Goal: Information Seeking & Learning: Find specific fact

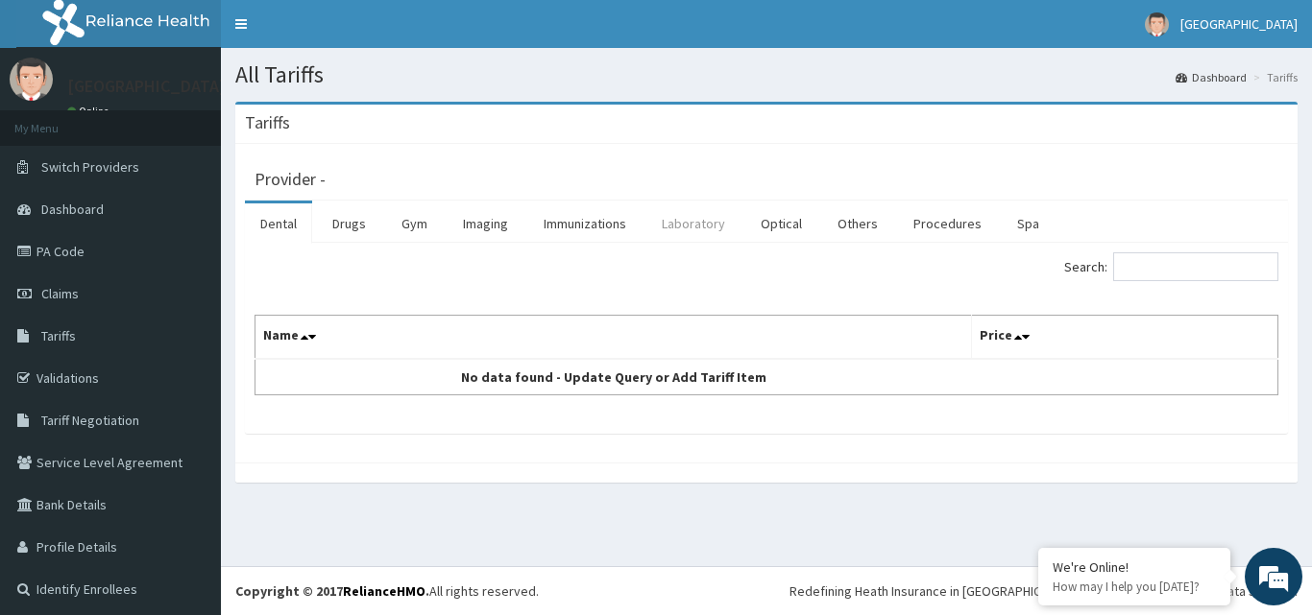
click at [721, 221] on link "Laboratory" at bounding box center [693, 224] width 94 height 40
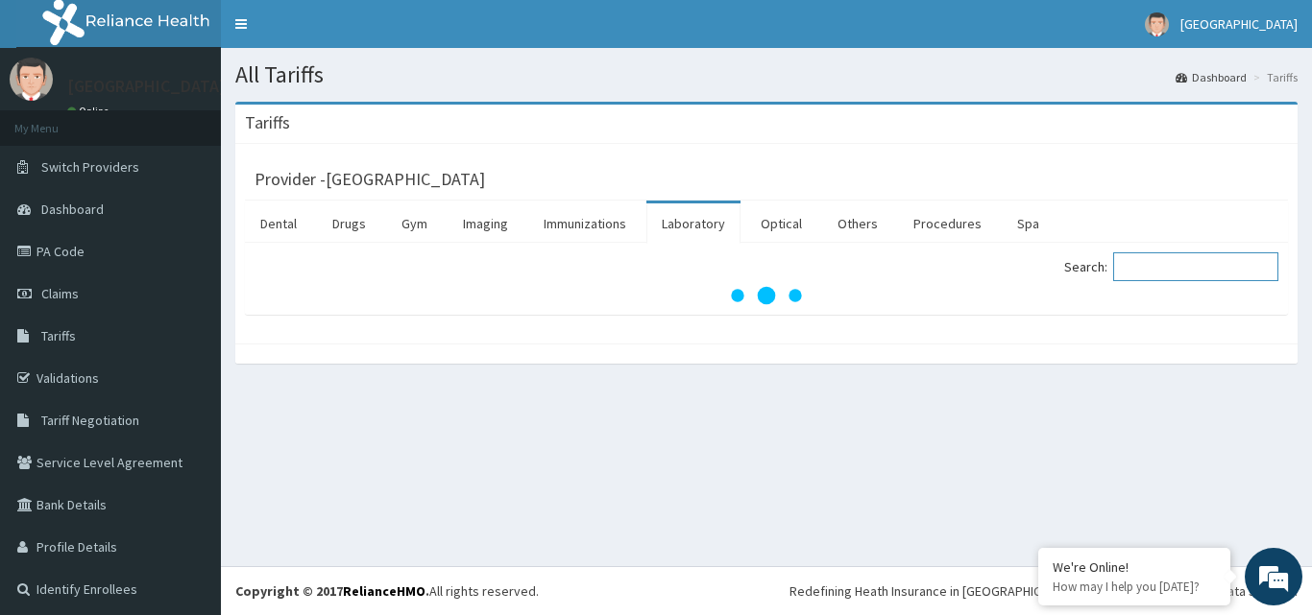
click at [1158, 266] on input "Search:" at bounding box center [1195, 267] width 165 height 29
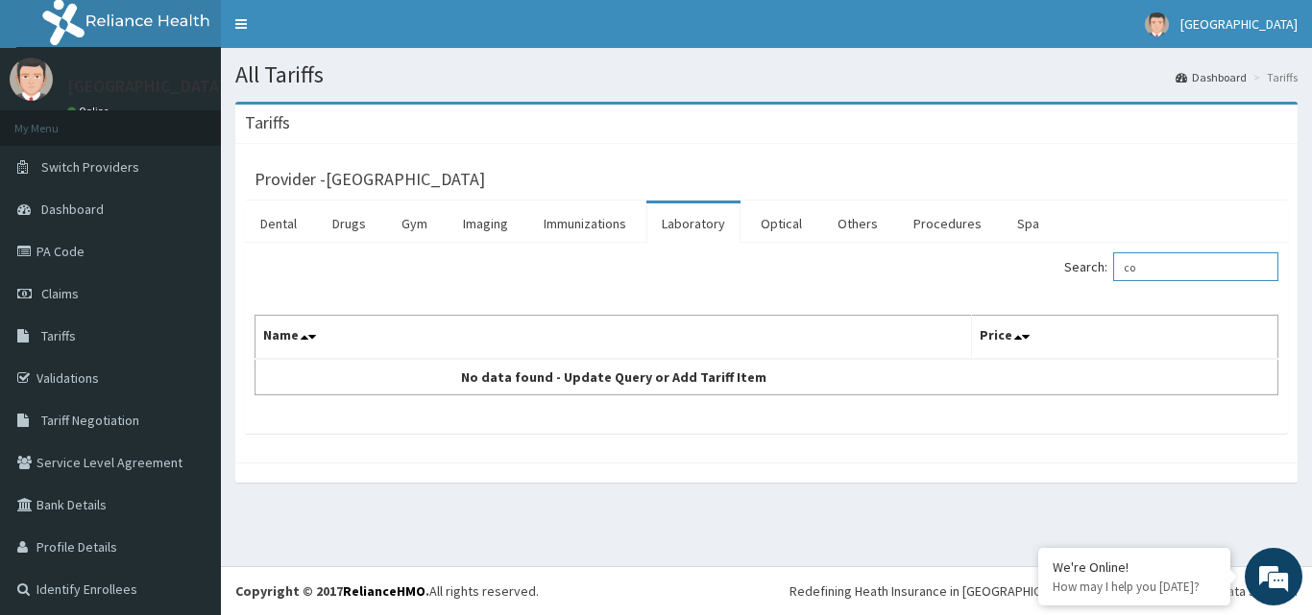
type input "c"
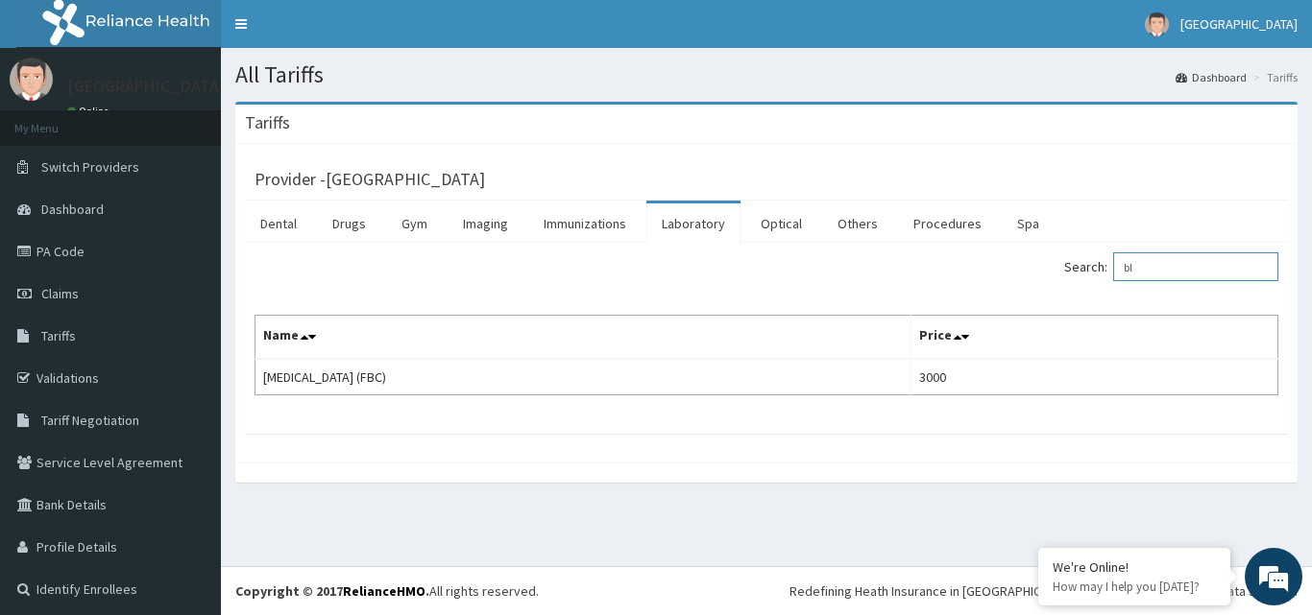
type input "b"
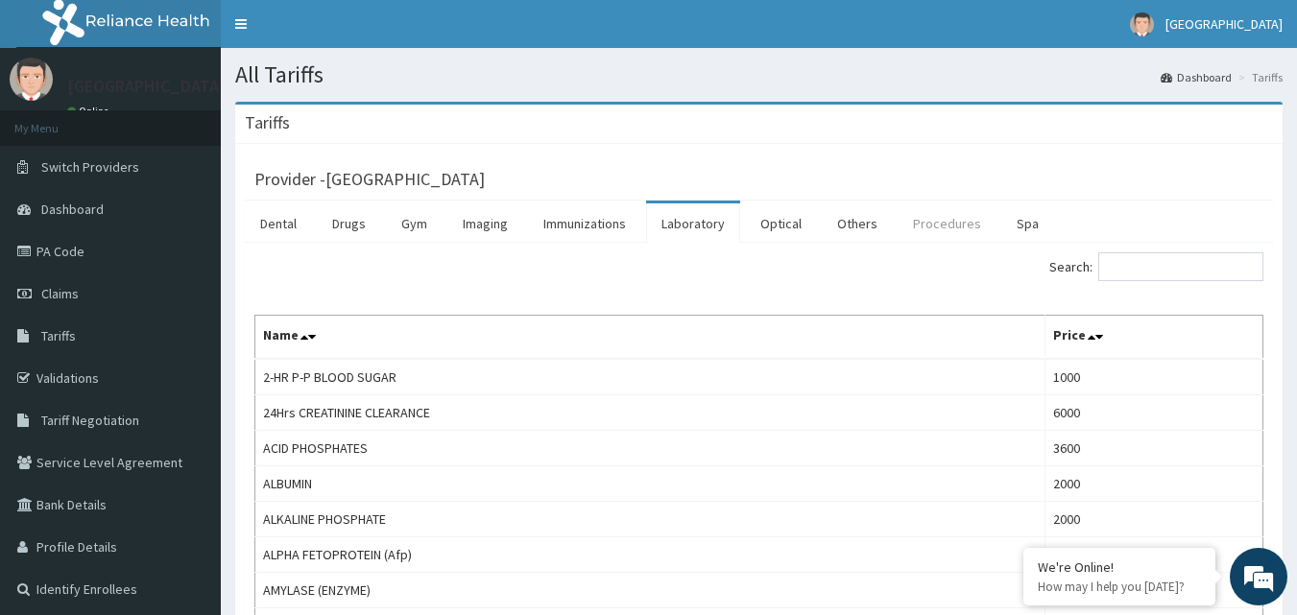
click at [925, 221] on link "Procedures" at bounding box center [947, 224] width 99 height 40
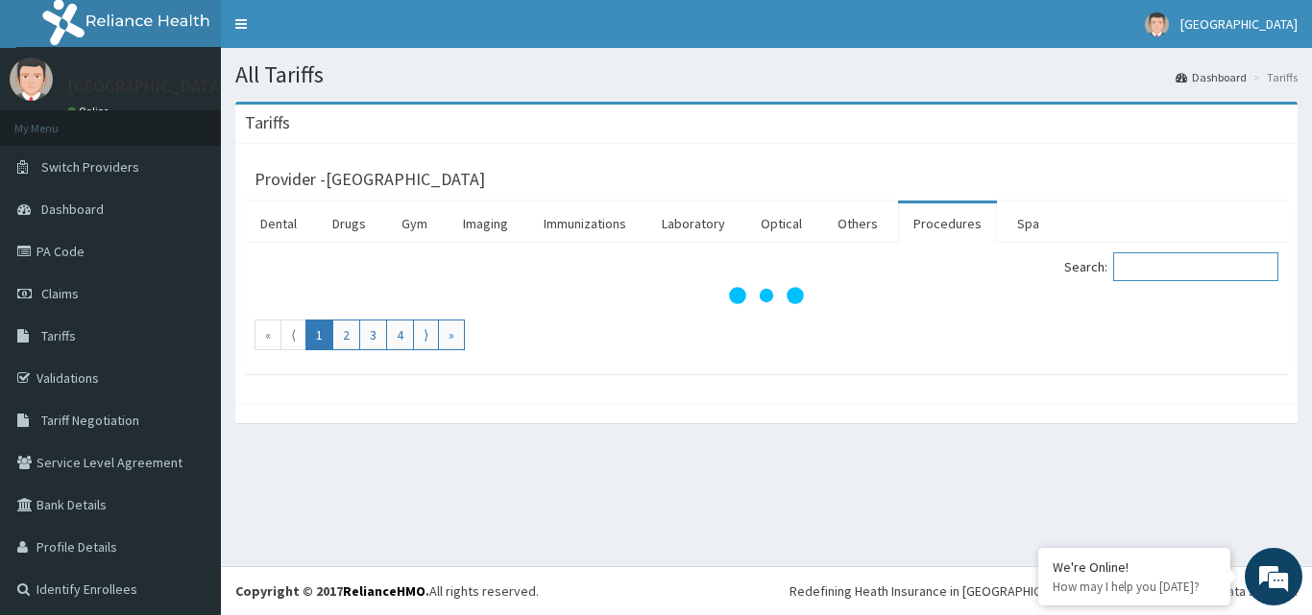
click at [1135, 268] on input "Search:" at bounding box center [1195, 267] width 165 height 29
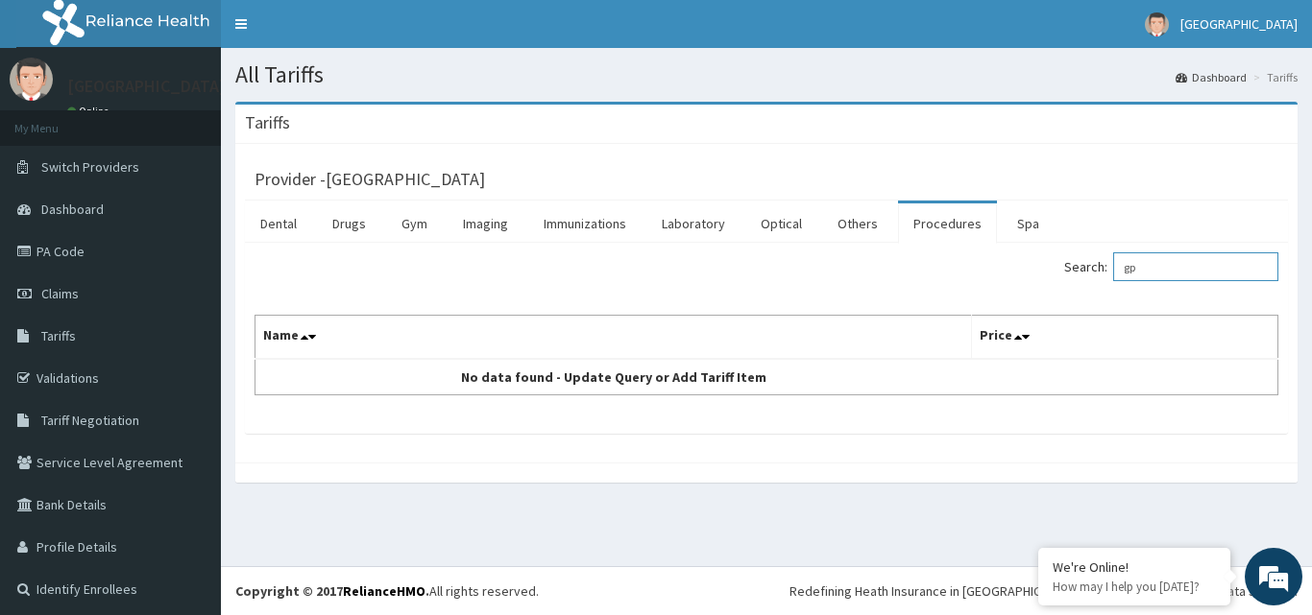
type input "g"
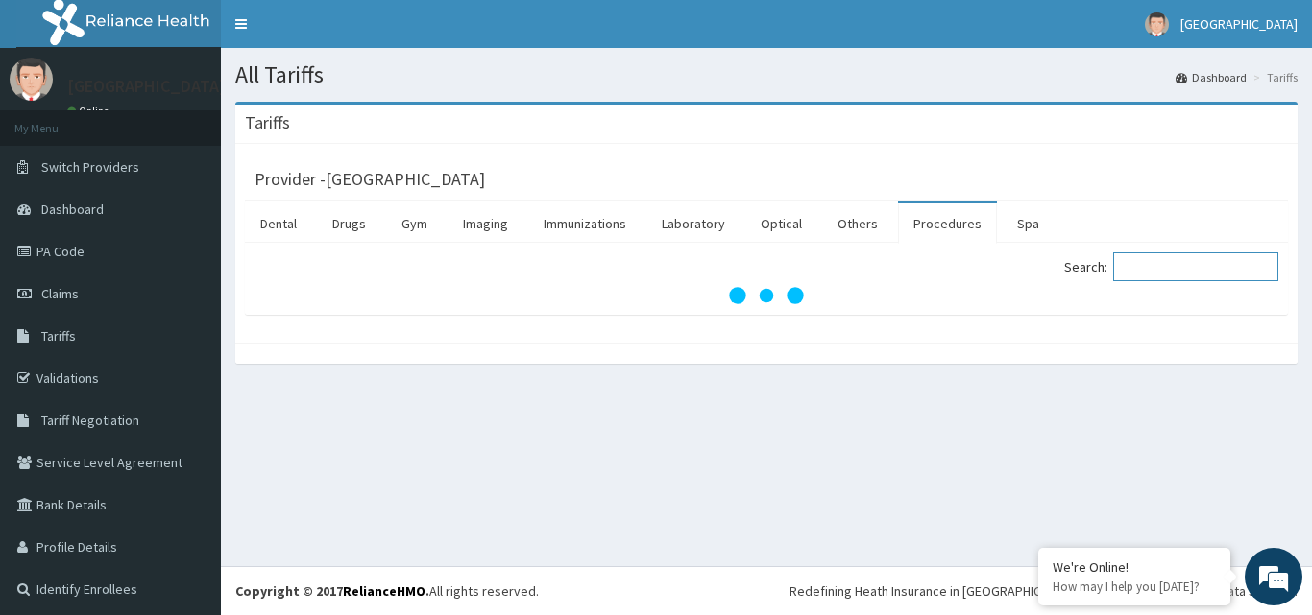
type input "c"
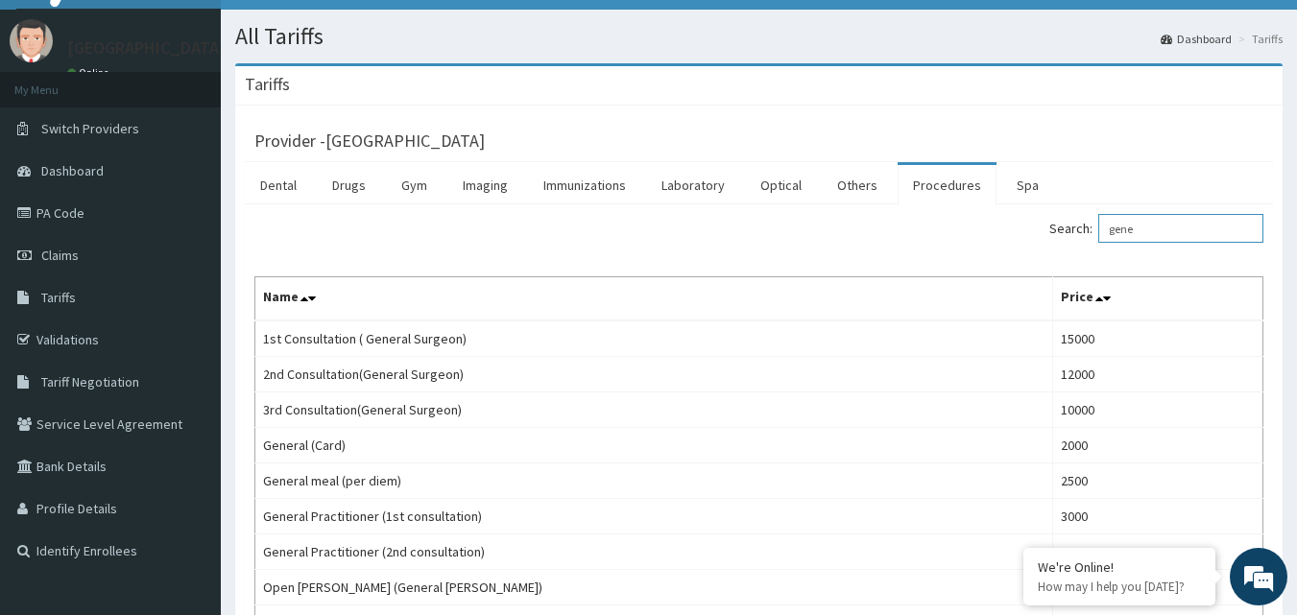
scroll to position [77, 0]
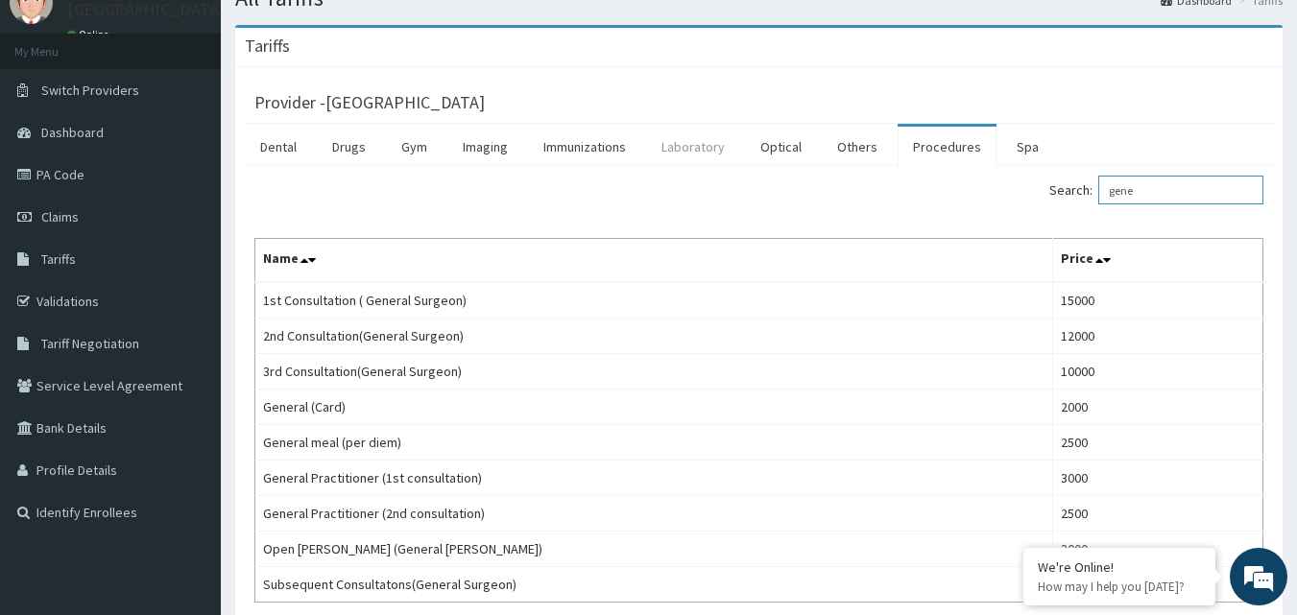
type input "gene"
click at [710, 160] on link "Laboratory" at bounding box center [693, 147] width 94 height 40
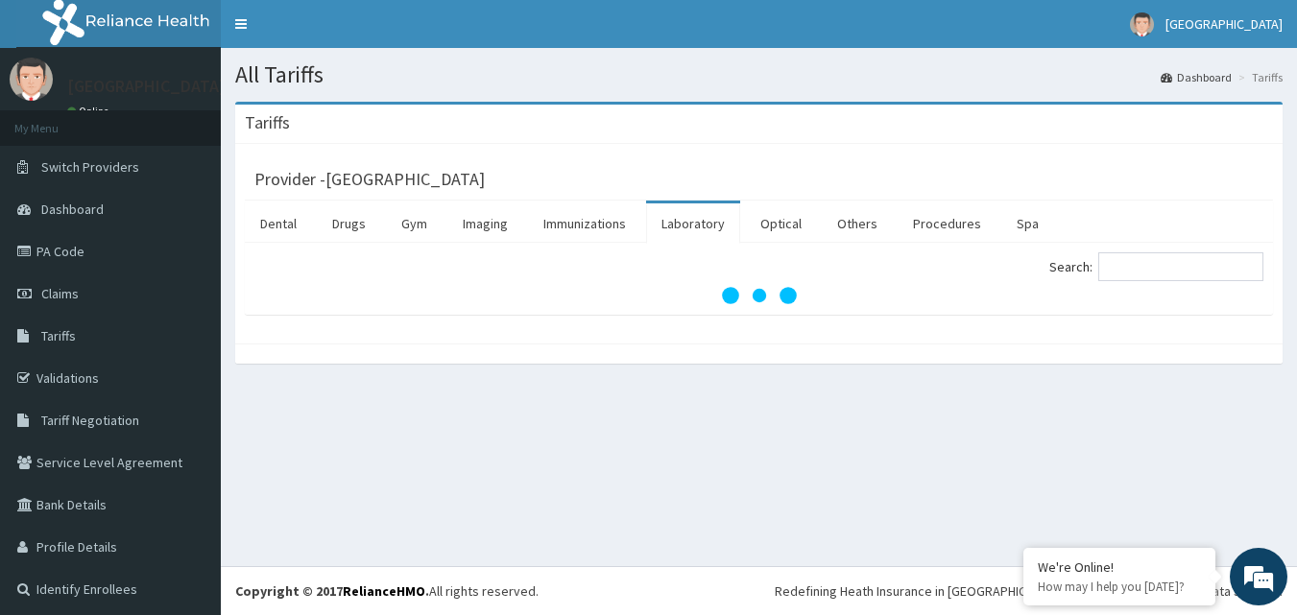
scroll to position [0, 0]
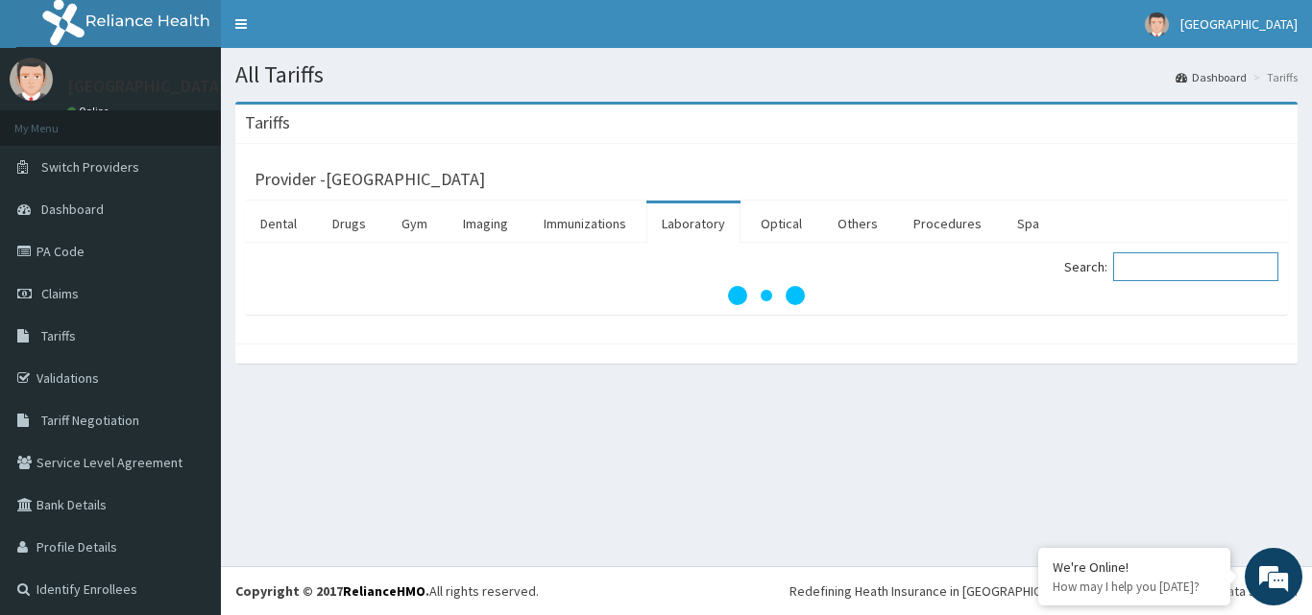
click at [1183, 276] on input "Search:" at bounding box center [1195, 267] width 165 height 29
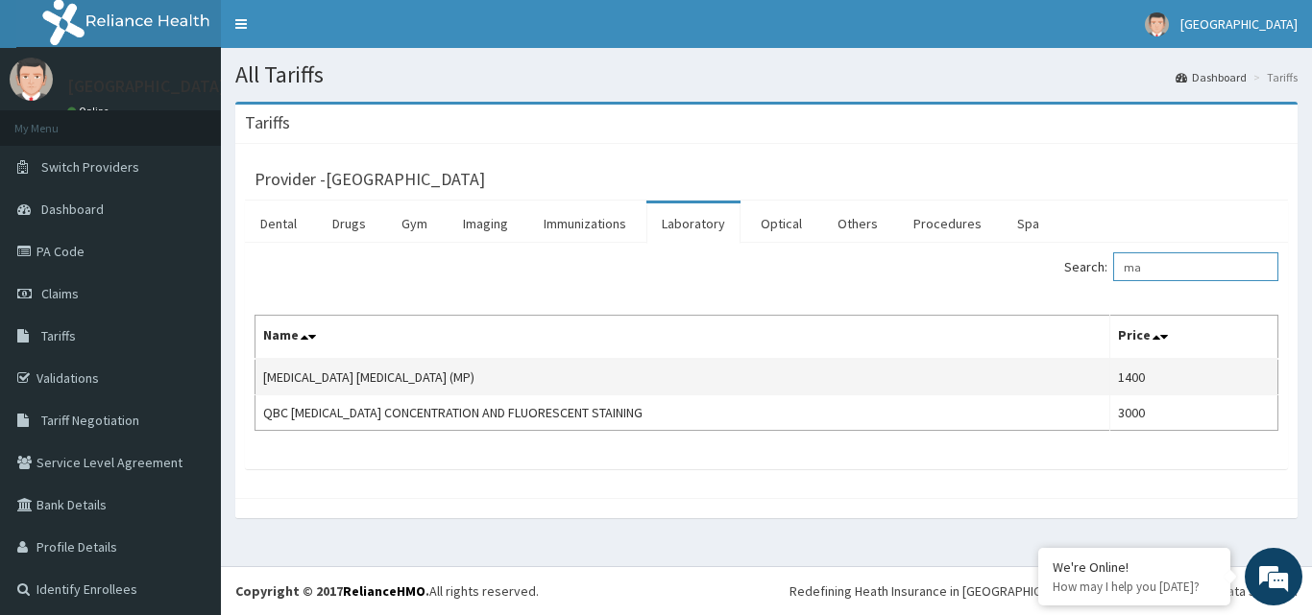
type input "m"
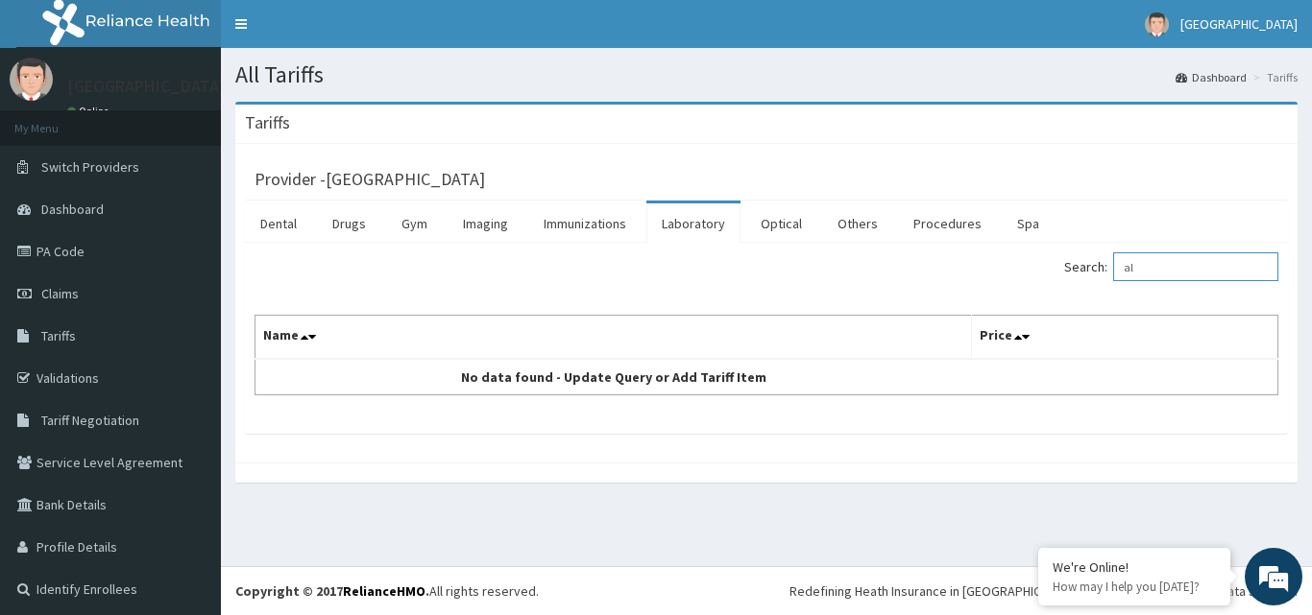
type input "a"
type input "p"
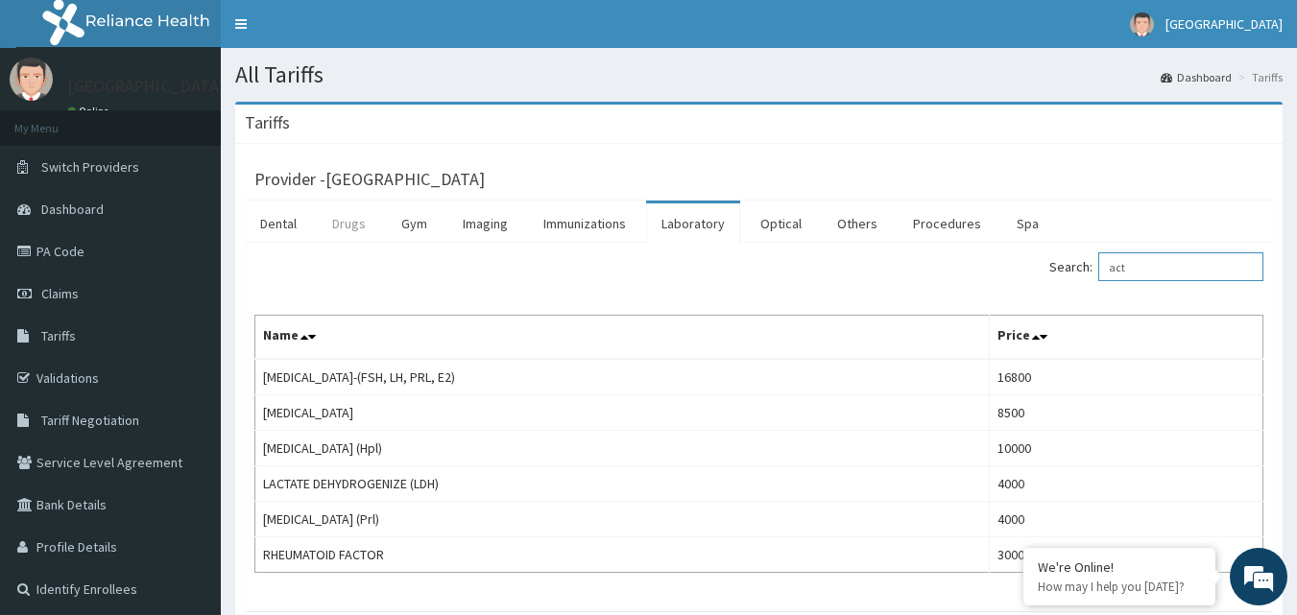
type input "act"
click at [348, 223] on link "Drugs" at bounding box center [349, 224] width 64 height 40
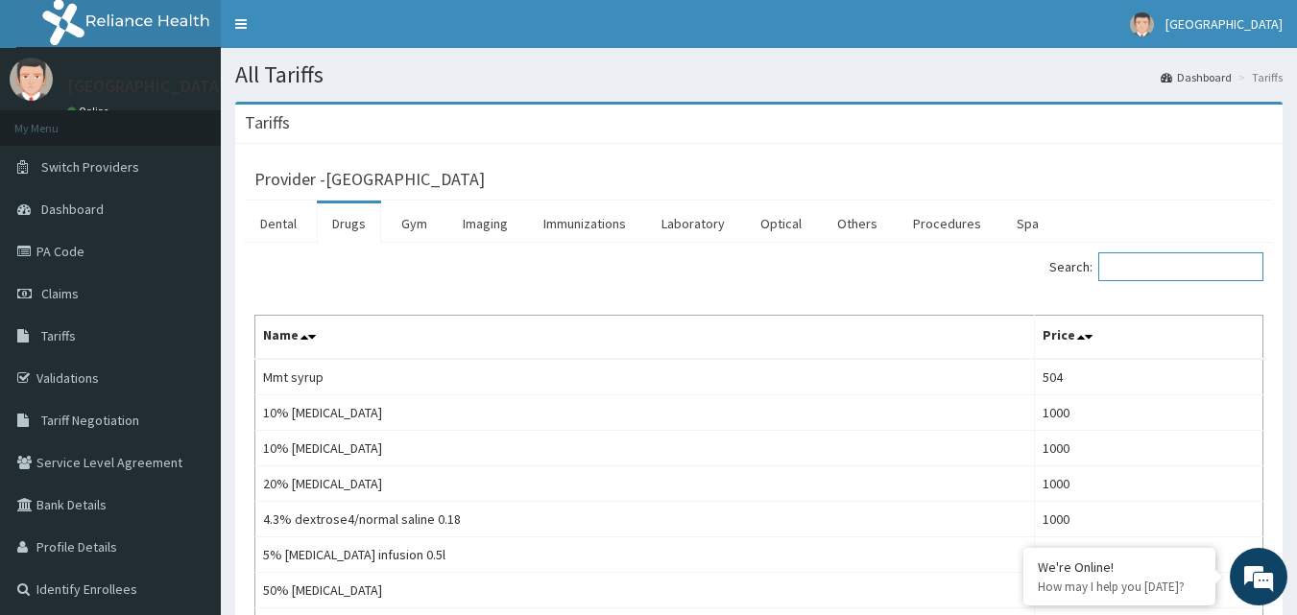
click at [1162, 269] on input "Search:" at bounding box center [1180, 267] width 165 height 29
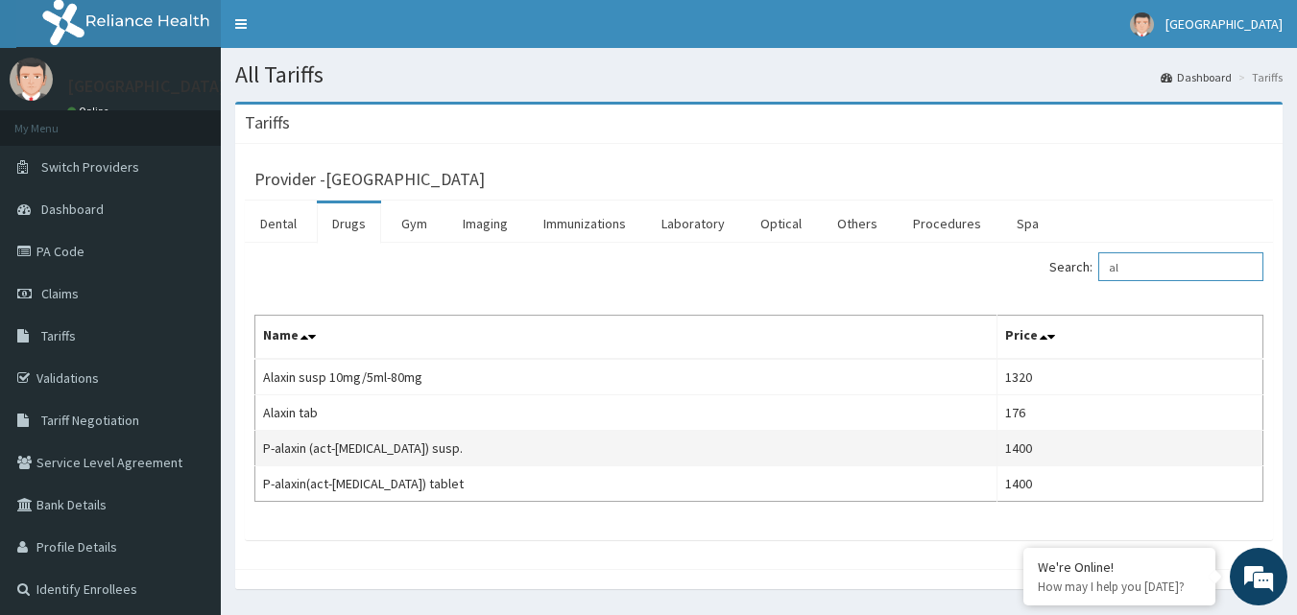
type input "a"
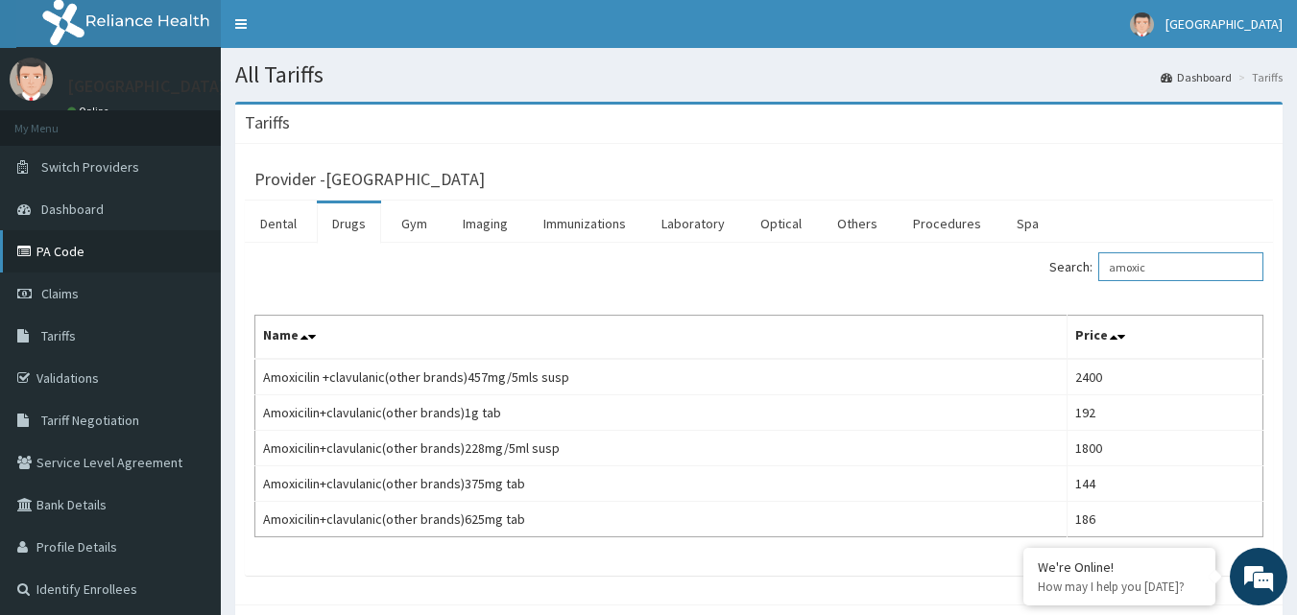
type input "amoxic"
click at [108, 265] on link "PA Code" at bounding box center [110, 251] width 221 height 42
